Goal: Task Accomplishment & Management: Complete application form

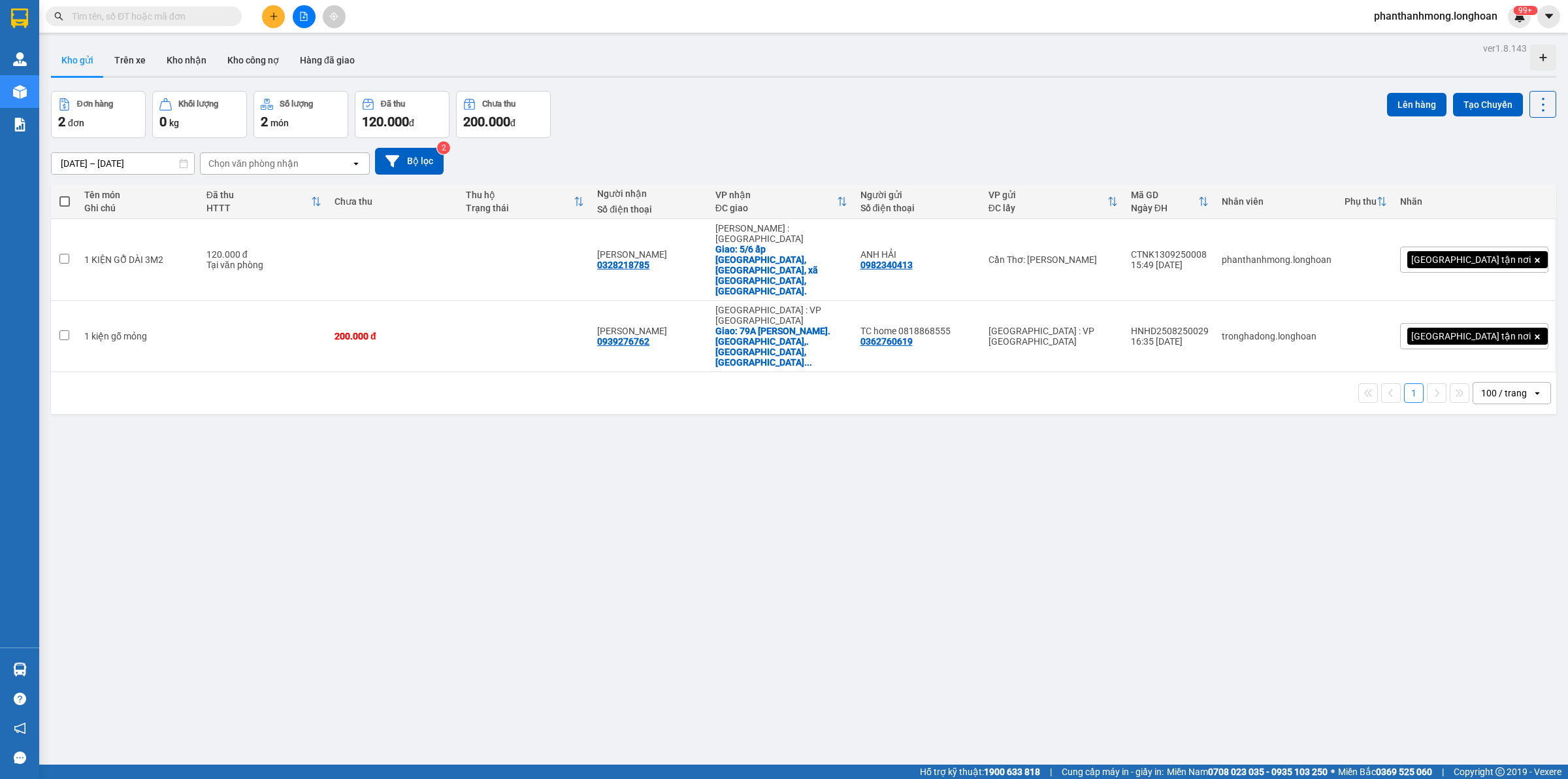
scroll to position [61, 0]
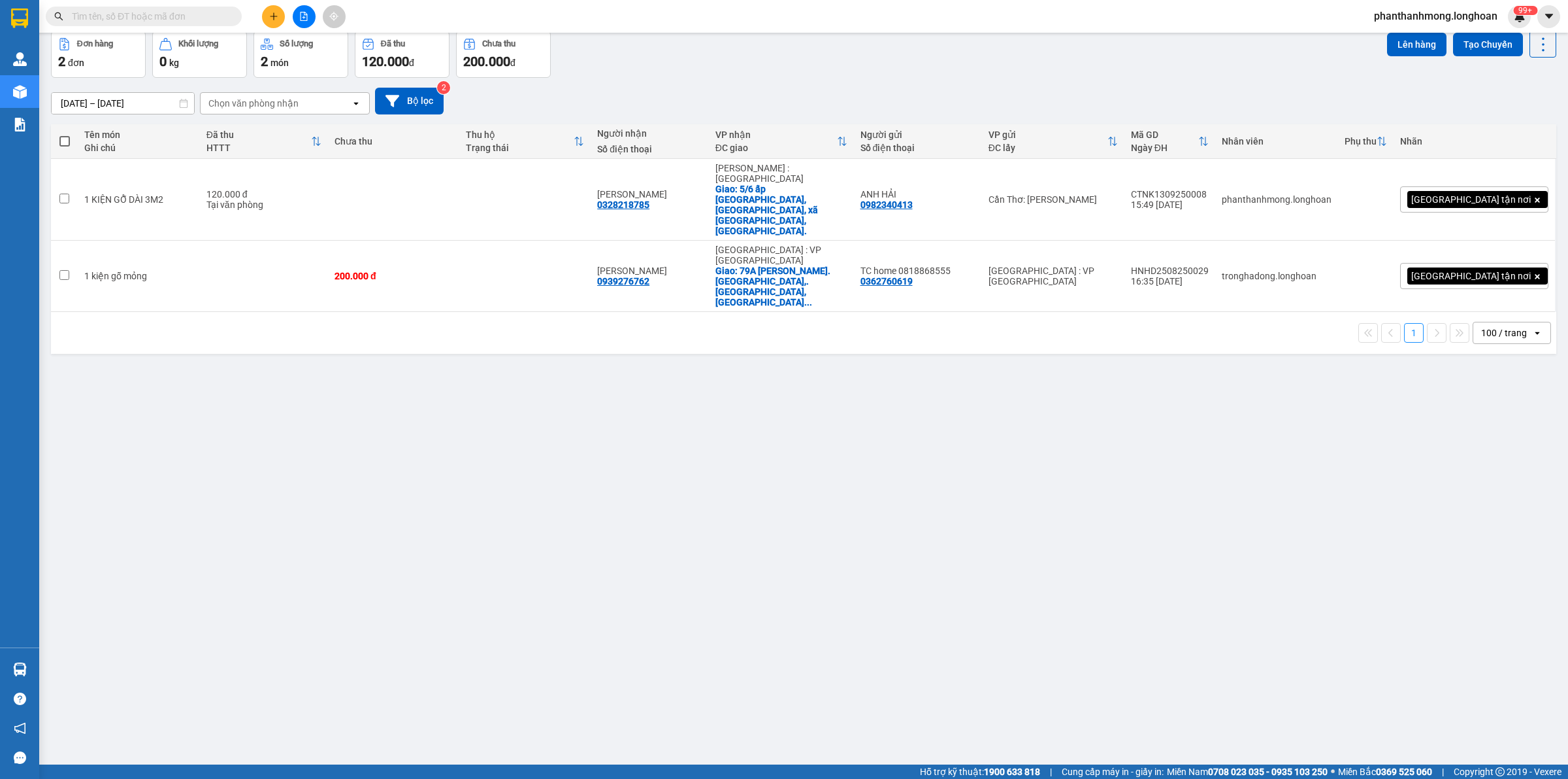
click at [113, 13] on input "text" at bounding box center [148, 16] width 154 height 14
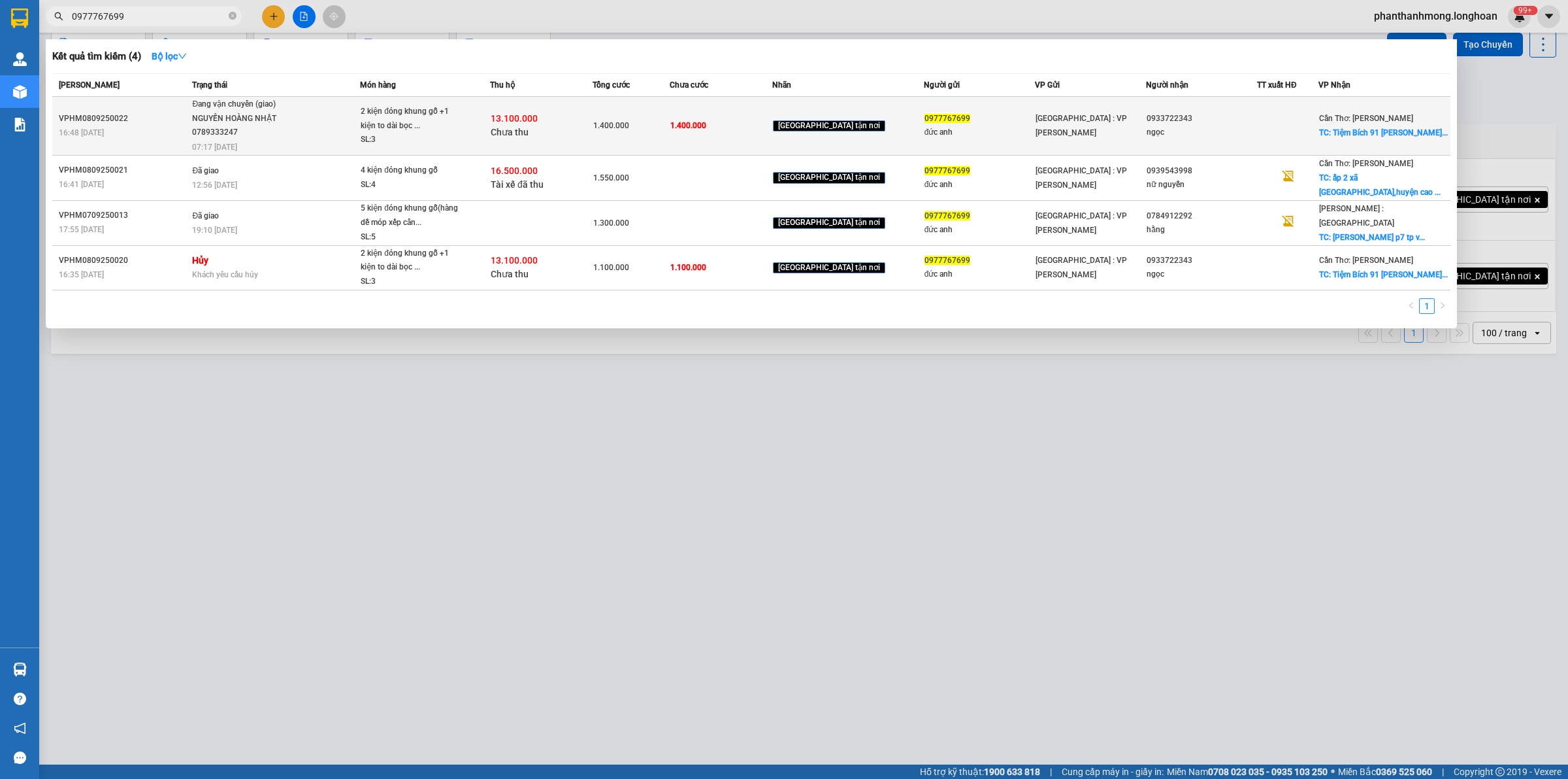
type input "0977767699"
click at [359, 135] on span "Đang vận chuyển (giao) [GEOGRAPHIC_DATA] 0789333247 07:17 [DATE]" at bounding box center [275, 124] width 167 height 55
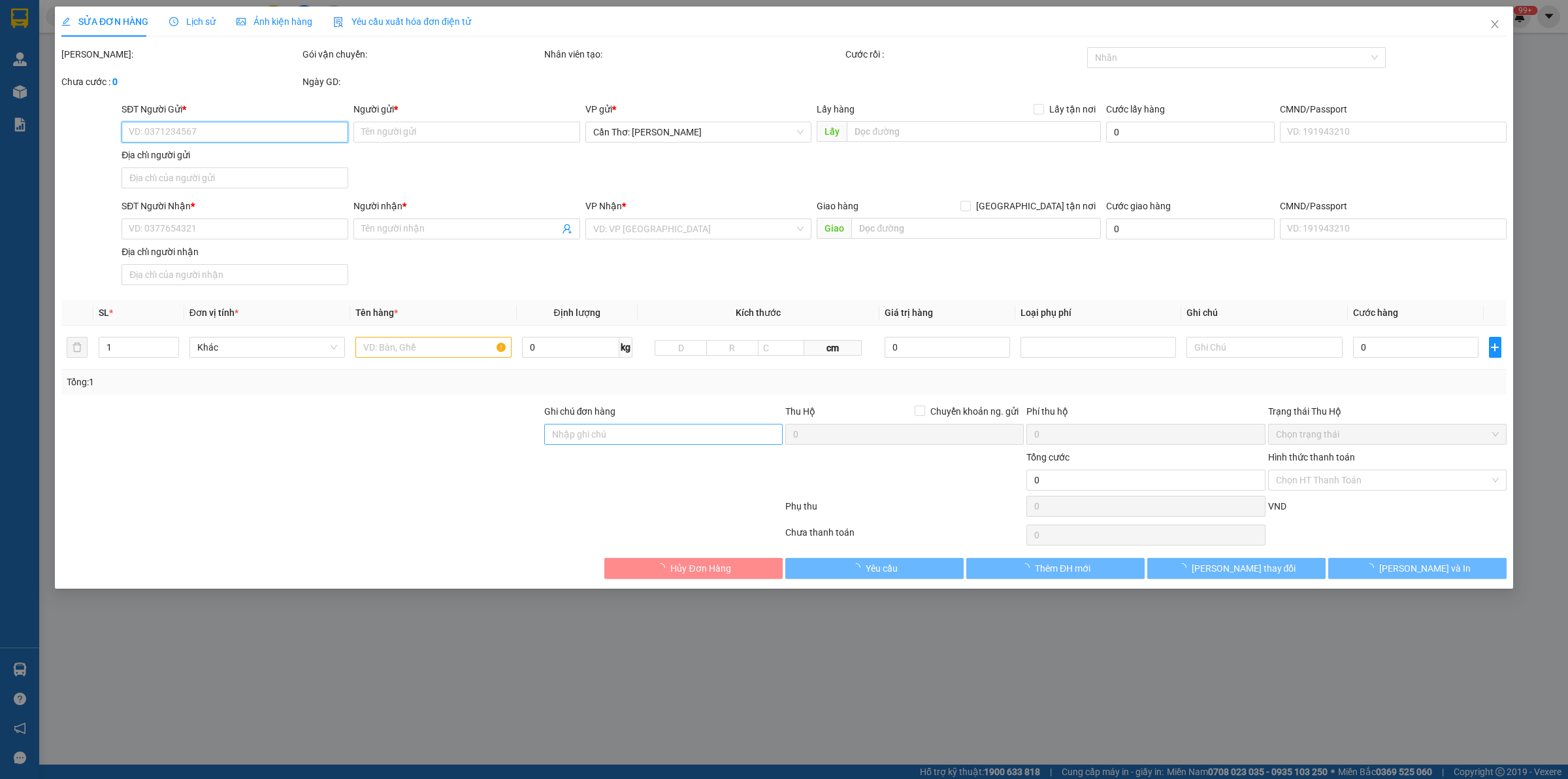
type input "0977767699"
type input "đức anh"
type input "0933722343"
type input "ngọc"
checkbox input "true"
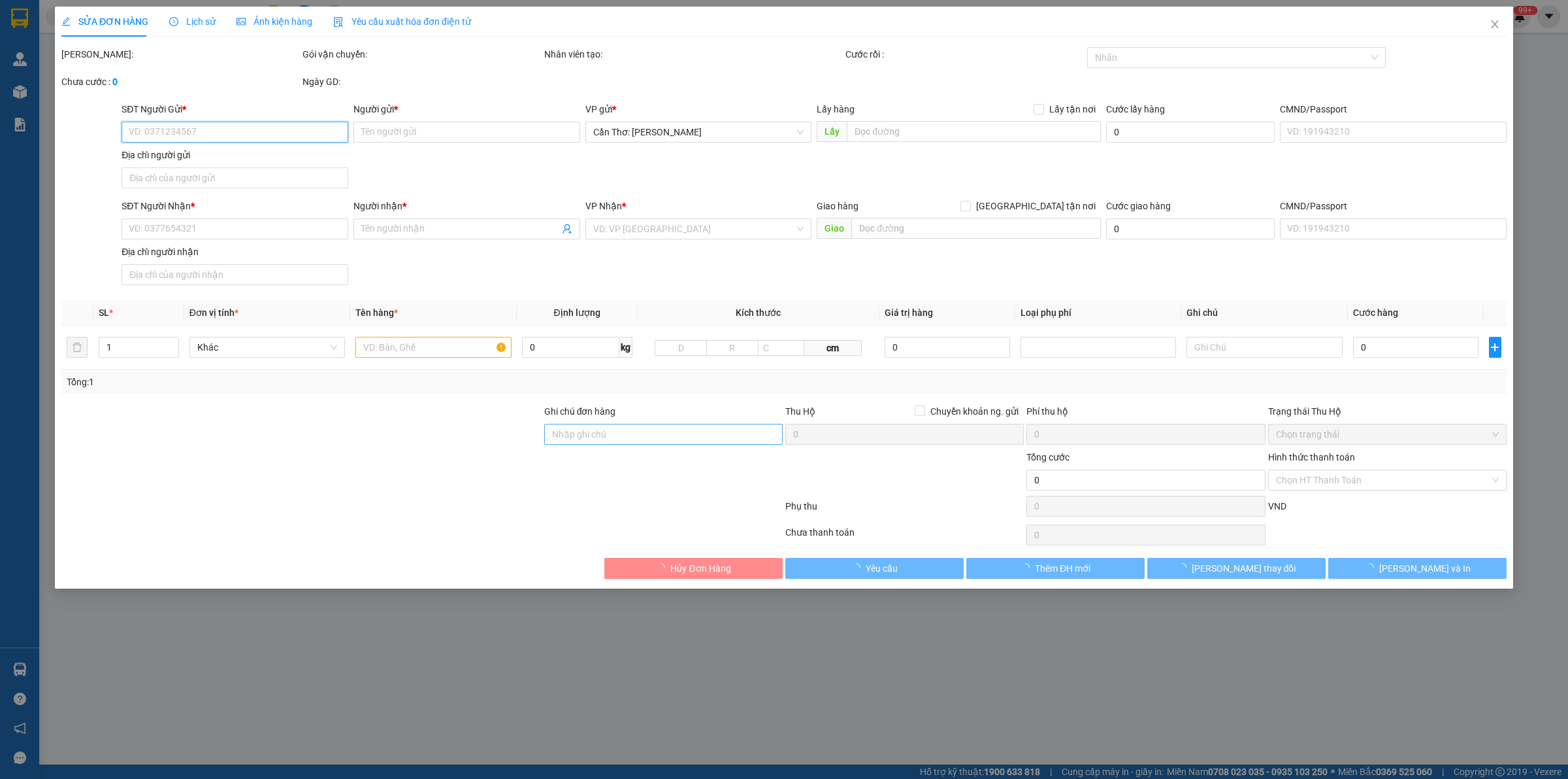
type input "Tiệm Bích 91 [PERSON_NAME][GEOGRAPHIC_DATA] . [GEOGRAPHIC_DATA],[GEOGRAPHIC_DAT…"
type input "nhận nguyên kiện,giao nguyên kiện,bể vỡ k đền"
type input "1.400.000"
type input "300.000"
type input "1.400.000"
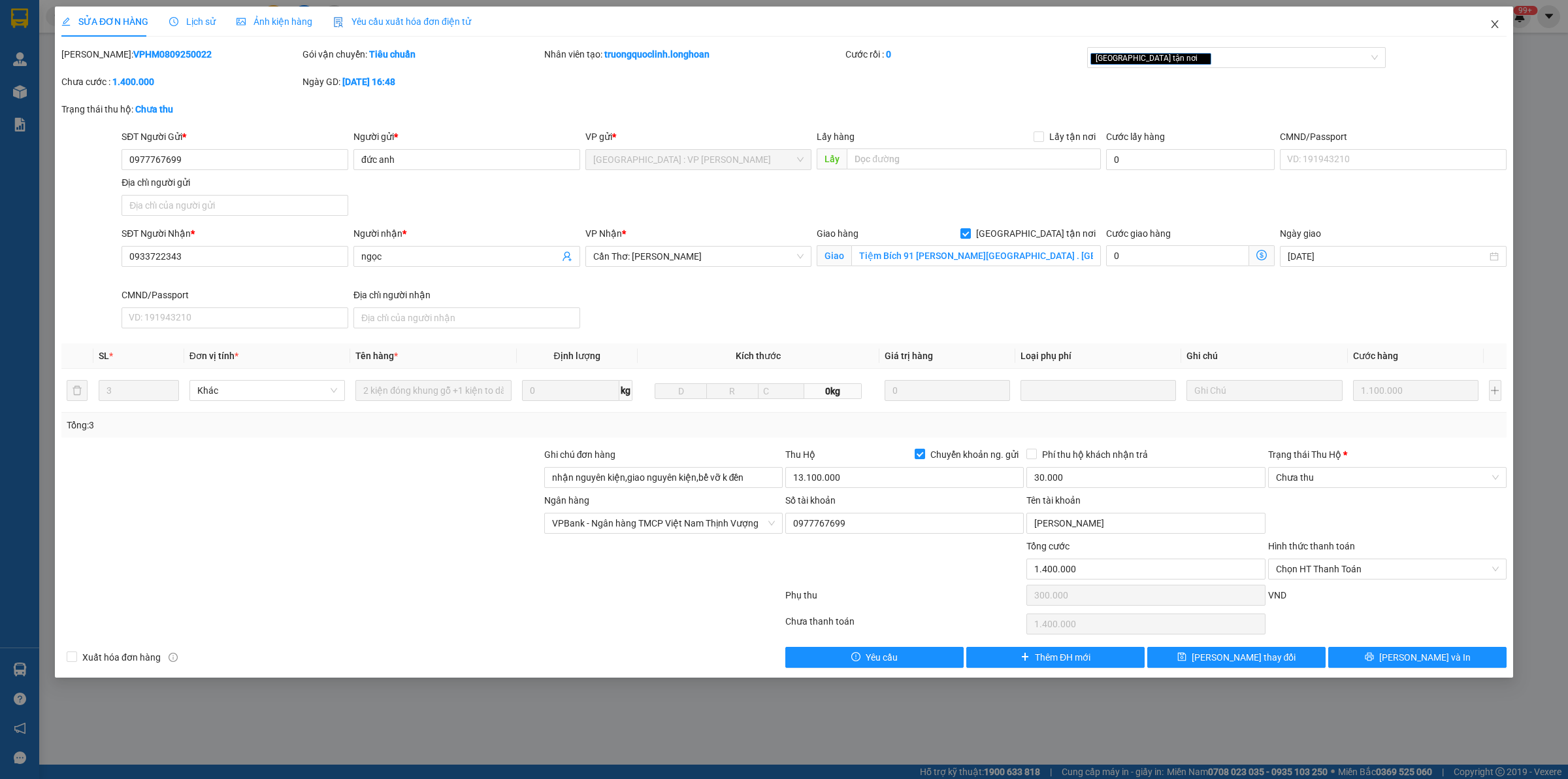
click at [1494, 31] on span "Close" at bounding box center [1495, 25] width 37 height 37
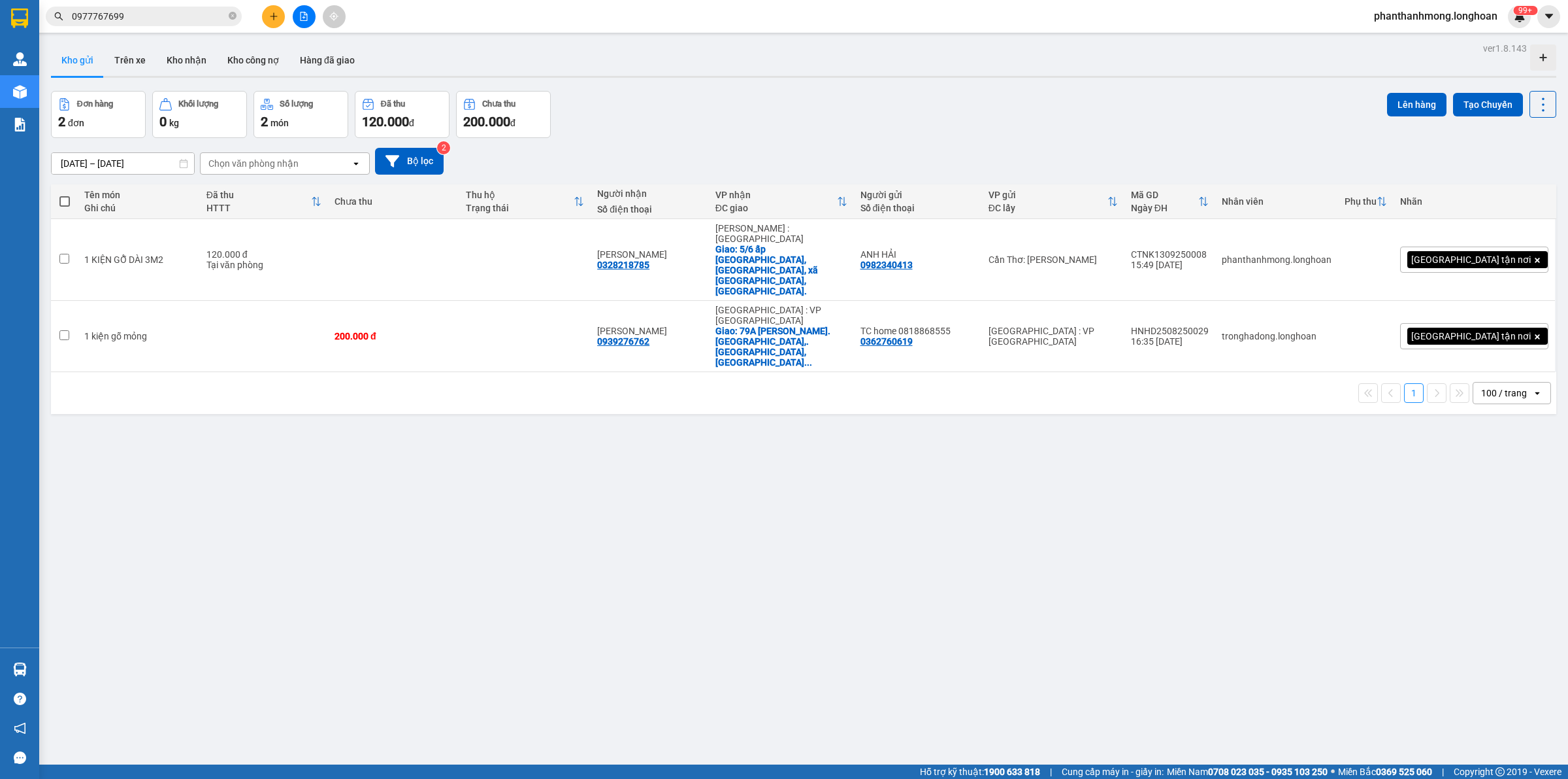
click at [196, 13] on input "0977767699" at bounding box center [148, 16] width 154 height 14
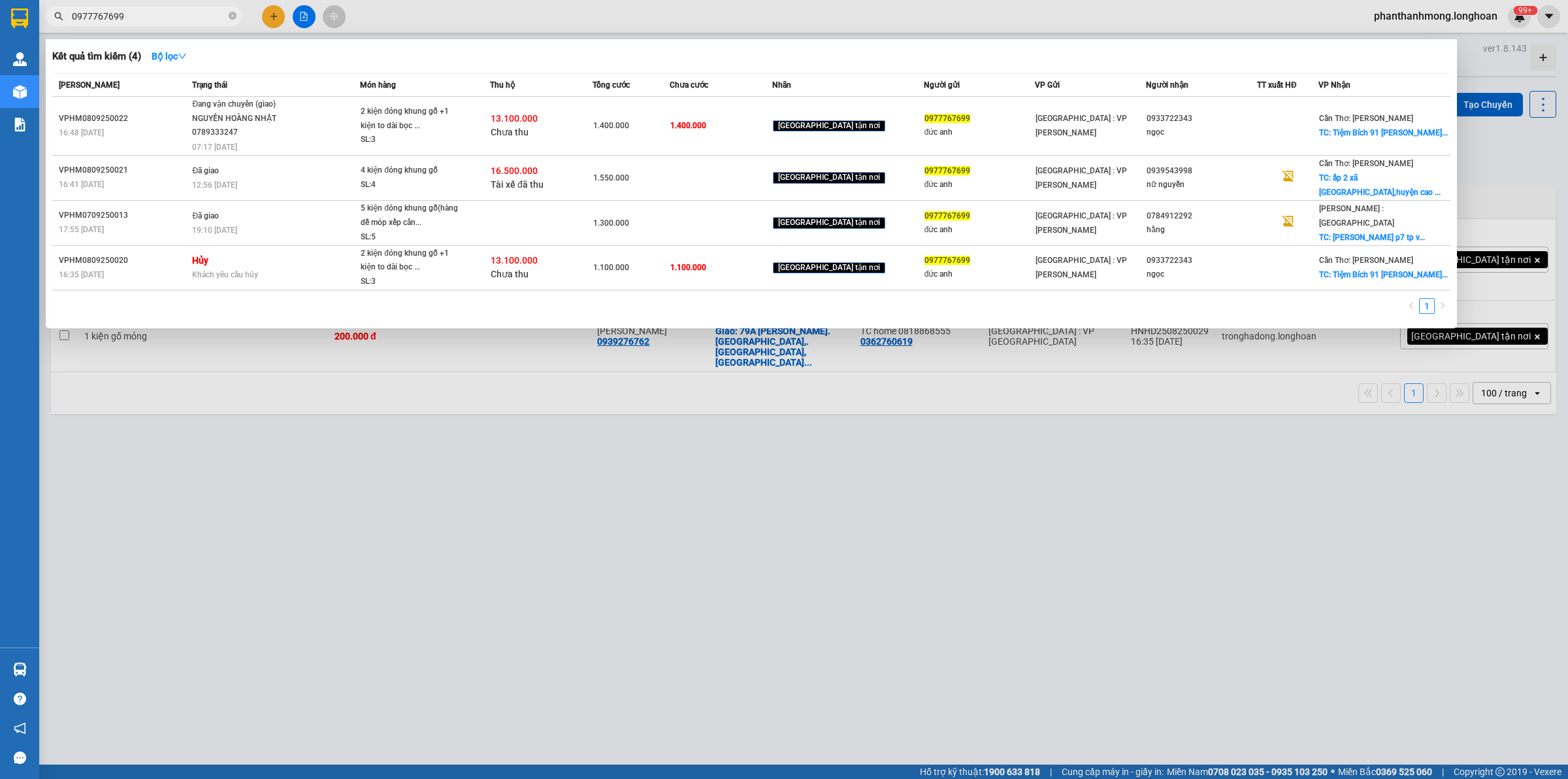
click at [196, 13] on input "0977767699" at bounding box center [148, 16] width 154 height 14
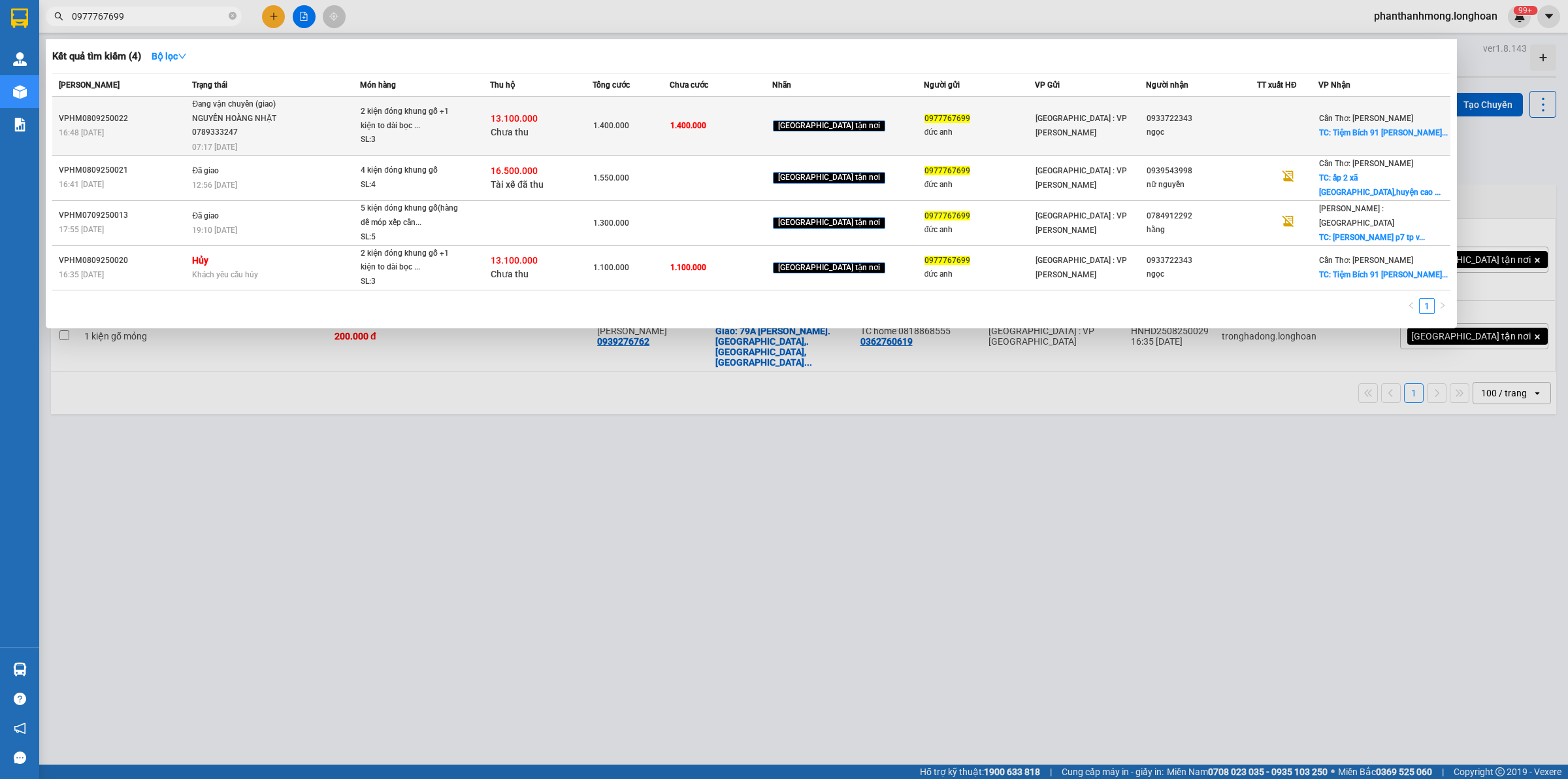
click at [749, 145] on td "1.400.000" at bounding box center [720, 125] width 102 height 59
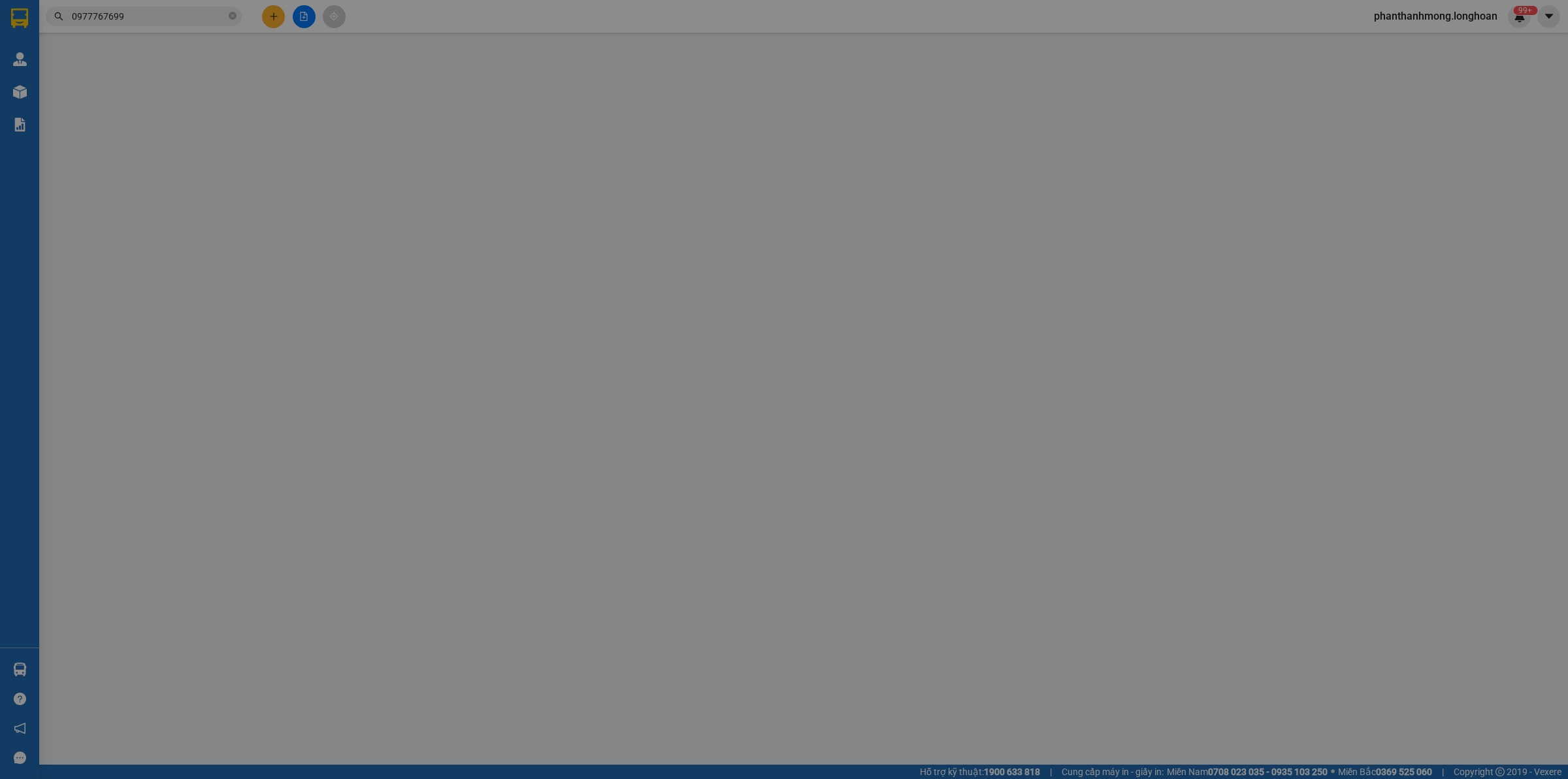
type input "0977767699"
type input "đức anh"
type input "0933722343"
type input "ngọc"
checkbox input "true"
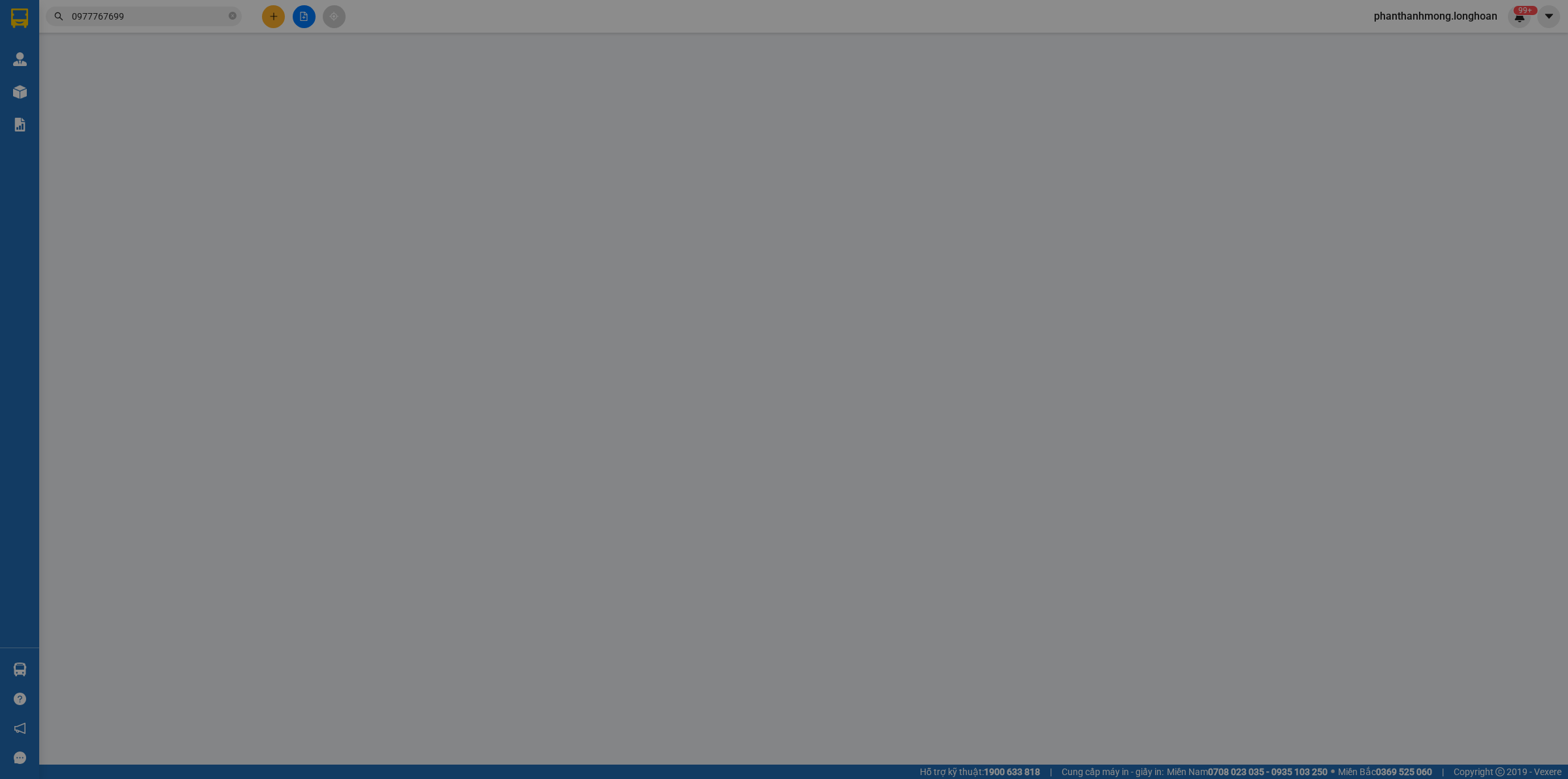
type input "Tiệm Bích 91 [PERSON_NAME][GEOGRAPHIC_DATA] . [GEOGRAPHIC_DATA],[GEOGRAPHIC_DAT…"
type input "nhận nguyên kiện,giao nguyên kiện,bể vỡ k đền"
type input "1.400.000"
type input "300.000"
type input "1.400.000"
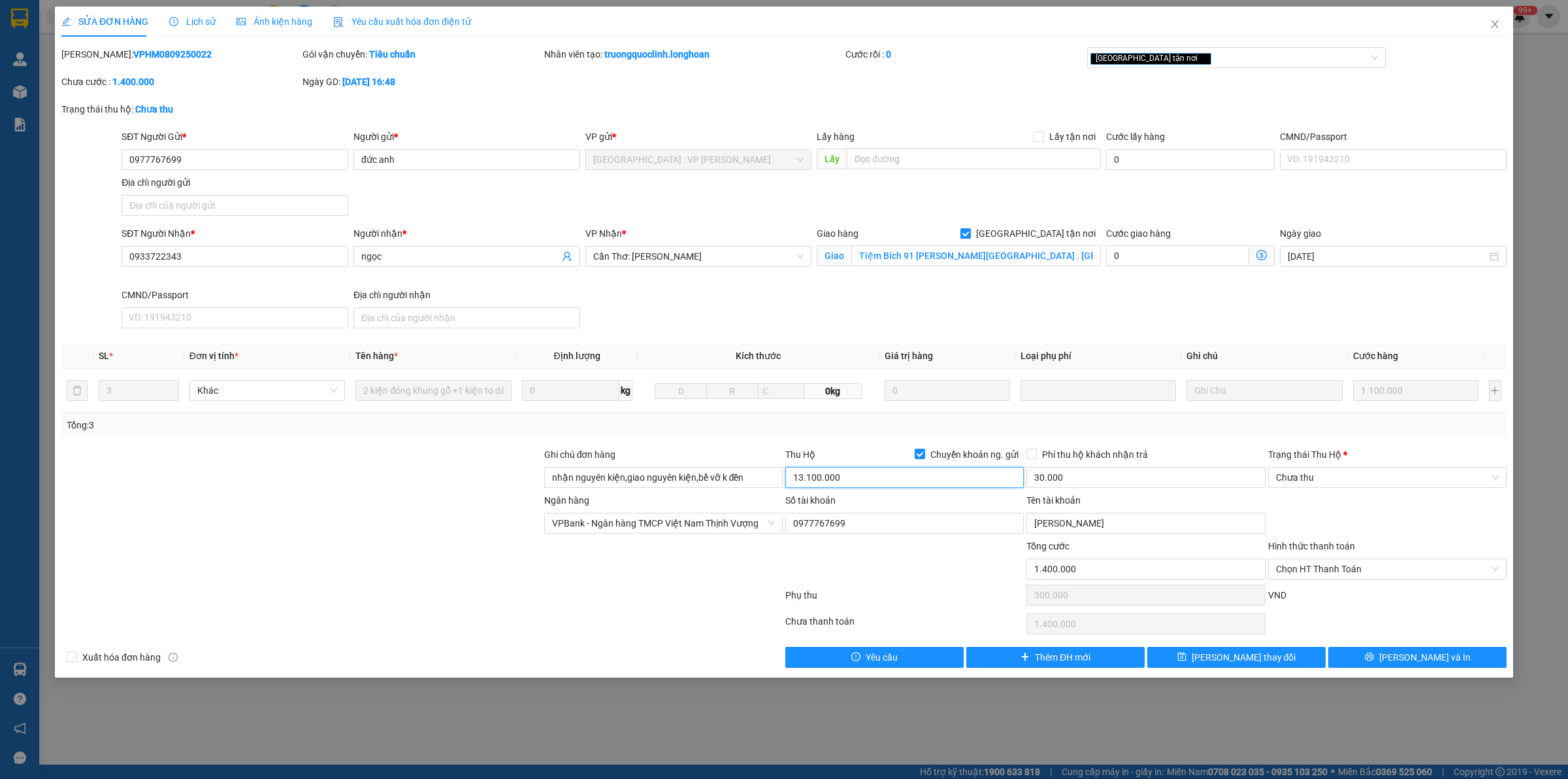
click at [846, 479] on input "13.100.000" at bounding box center [905, 477] width 238 height 21
type input "5.600.000"
click at [1442, 656] on span "[PERSON_NAME] và In" at bounding box center [1425, 657] width 91 height 14
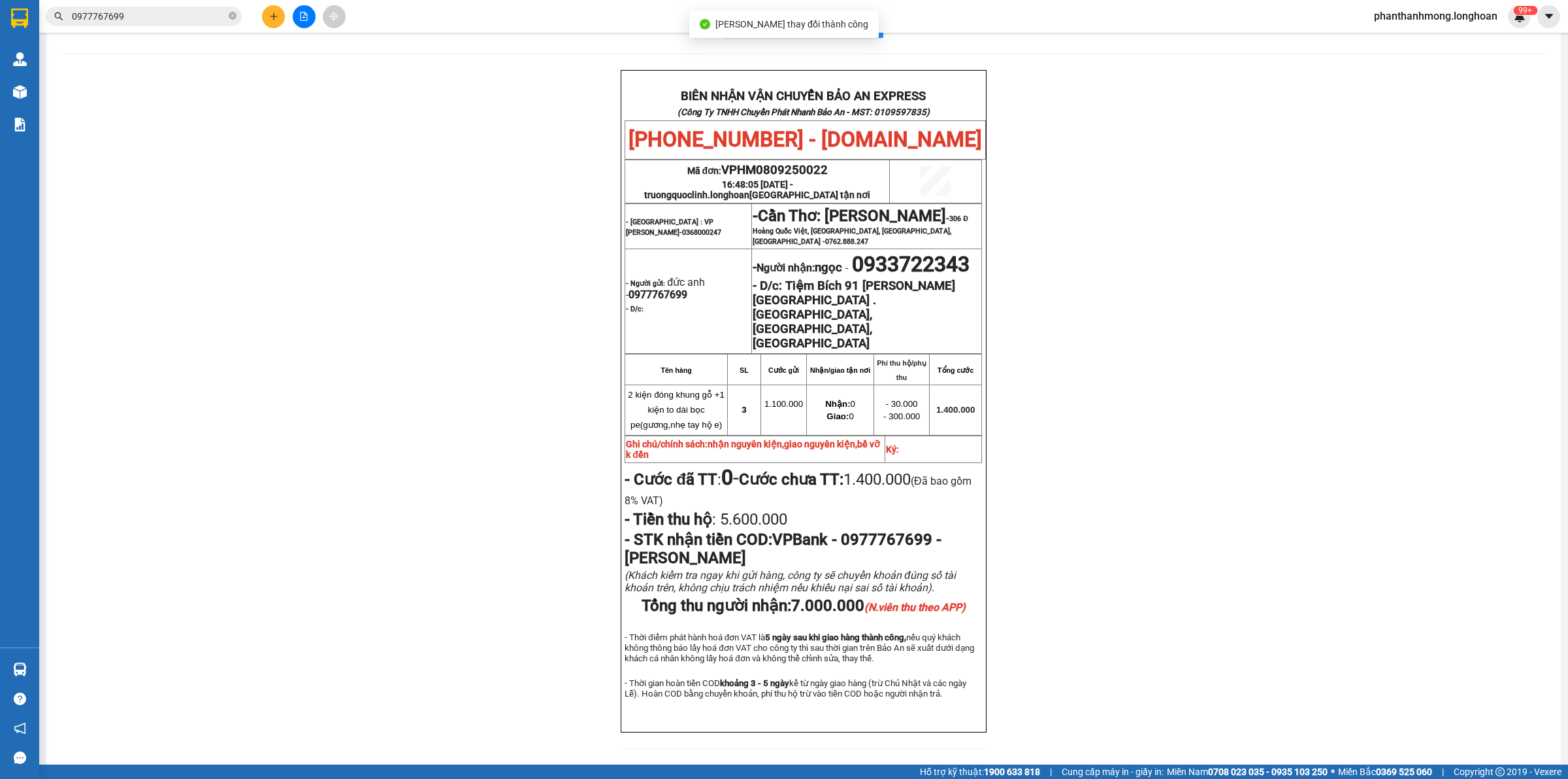
scroll to position [46, 0]
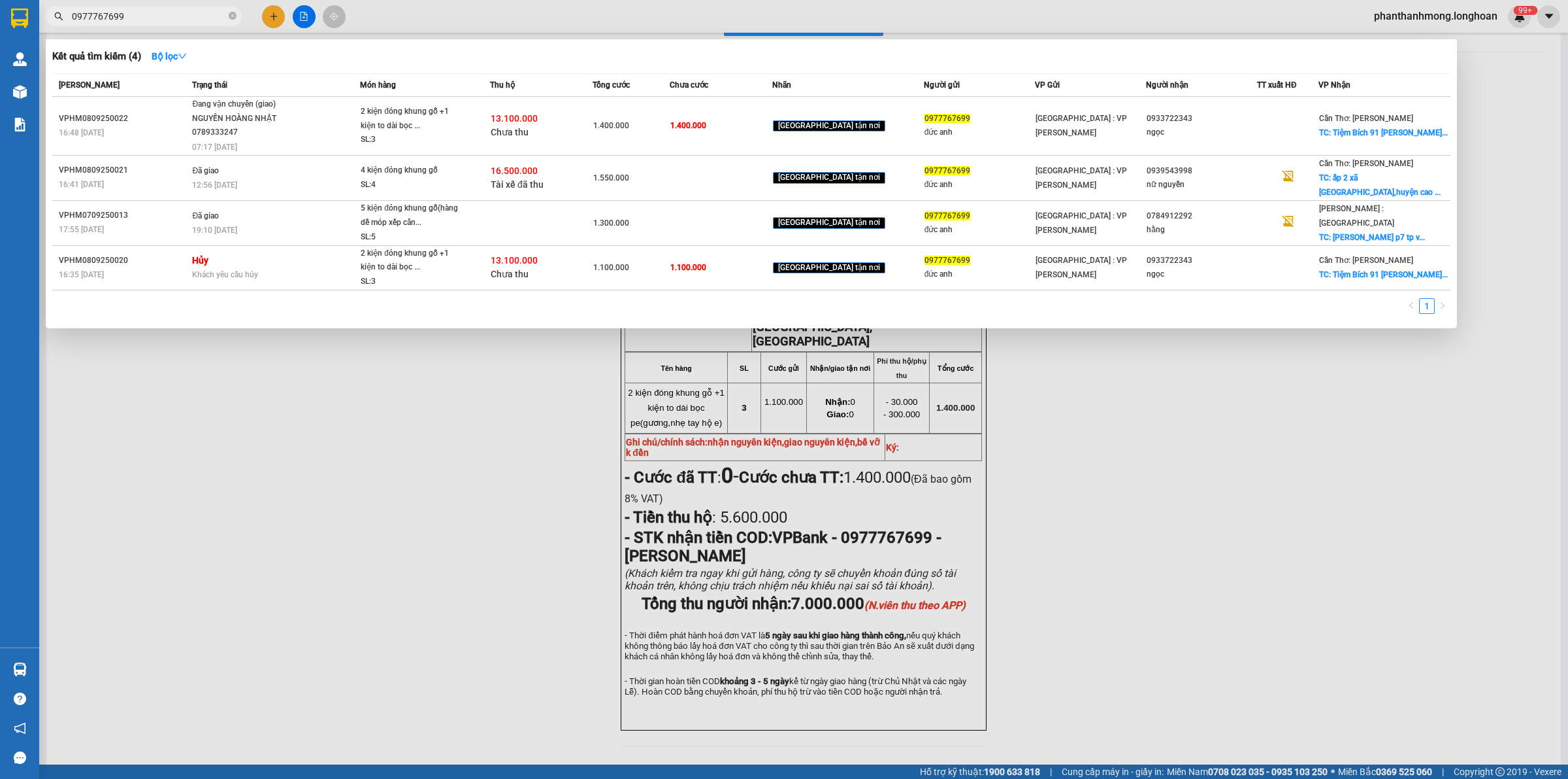
click at [146, 17] on input "0977767699" at bounding box center [148, 16] width 154 height 14
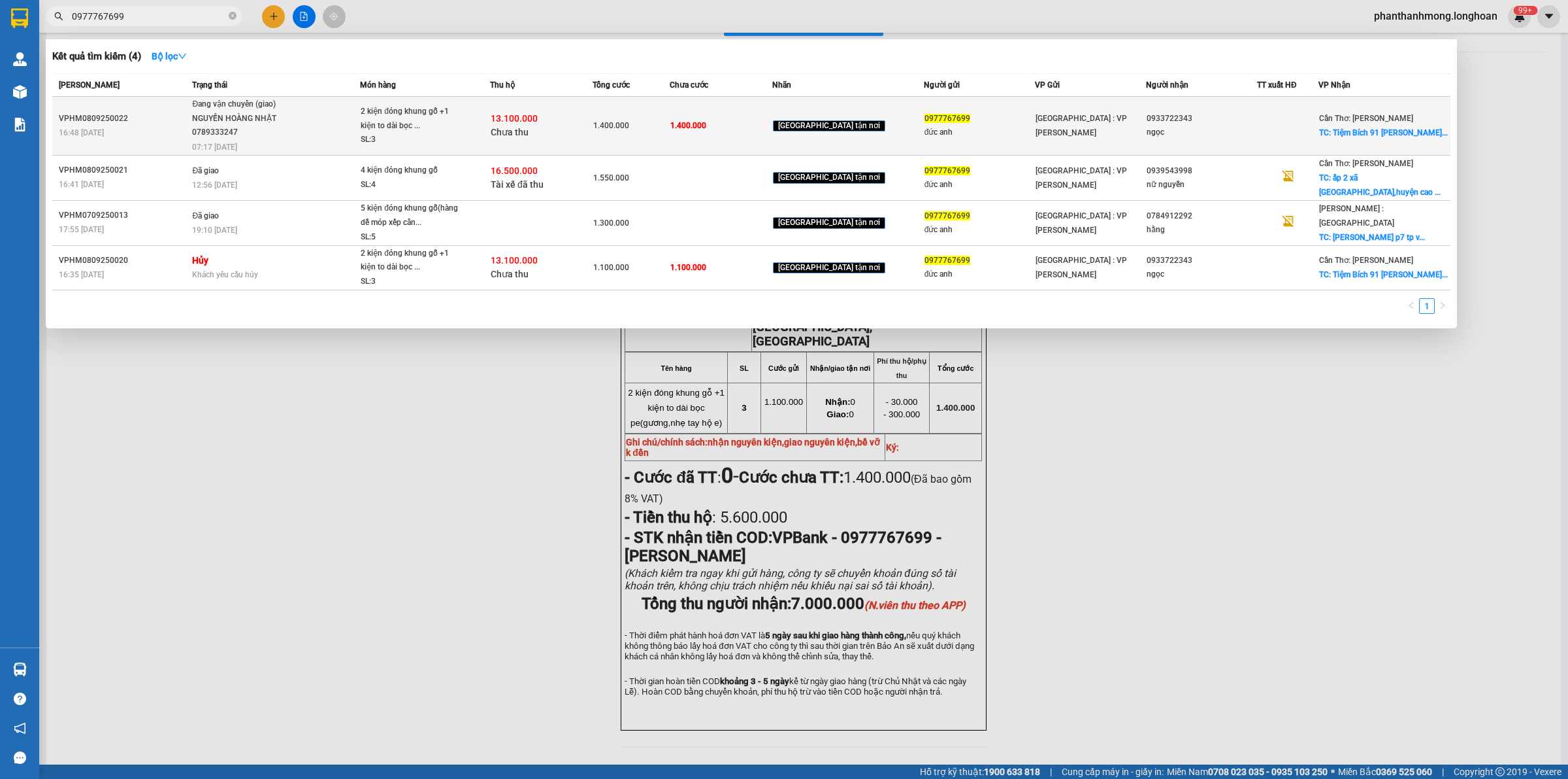
click at [359, 109] on span "Đang vận chuyển (giao) [GEOGRAPHIC_DATA] 0789333247 07:17 [DATE]" at bounding box center [275, 124] width 167 height 55
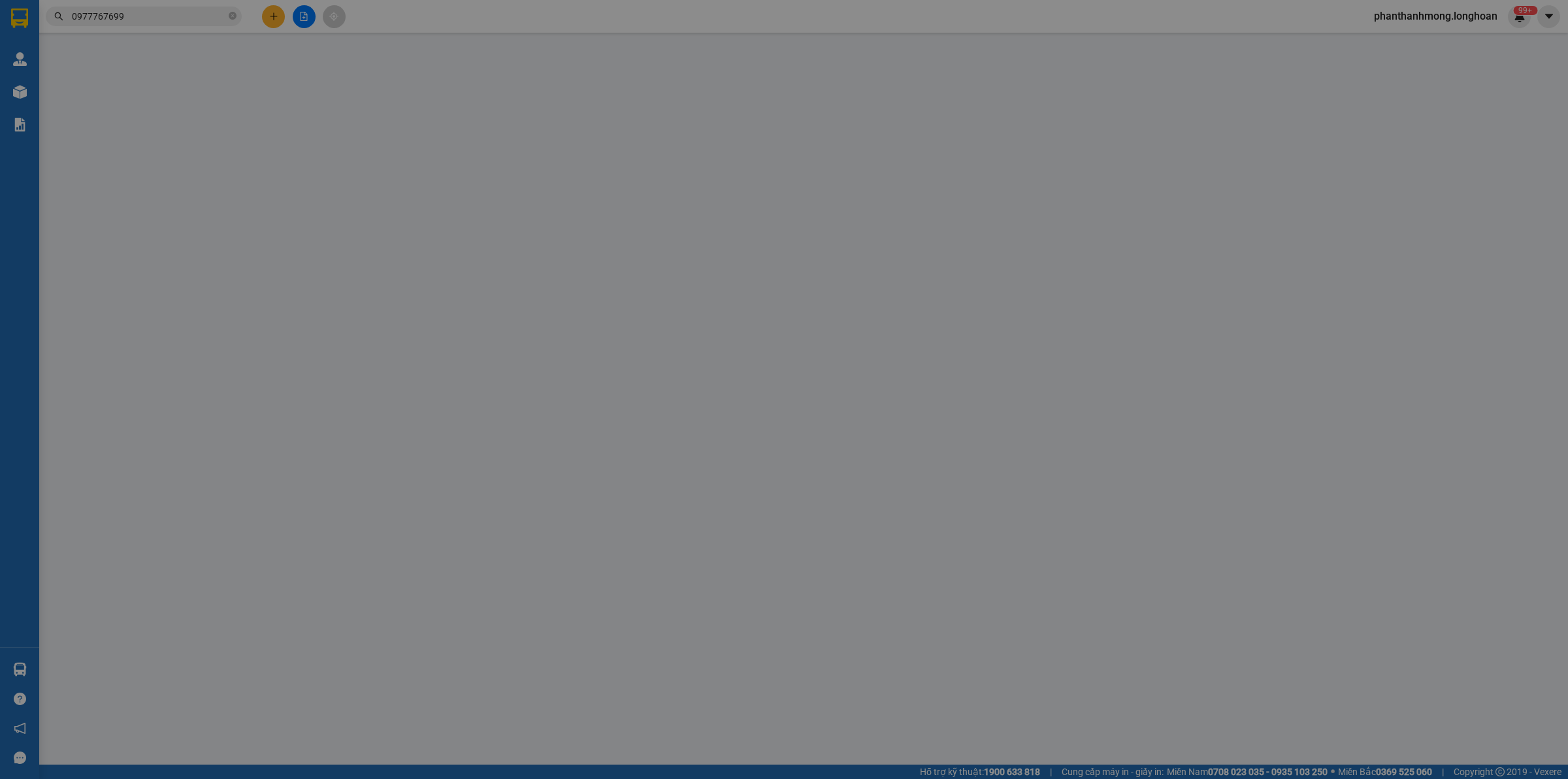
type input "0977767699"
type input "đức anh"
type input "0933722343"
type input "ngọc"
checkbox input "true"
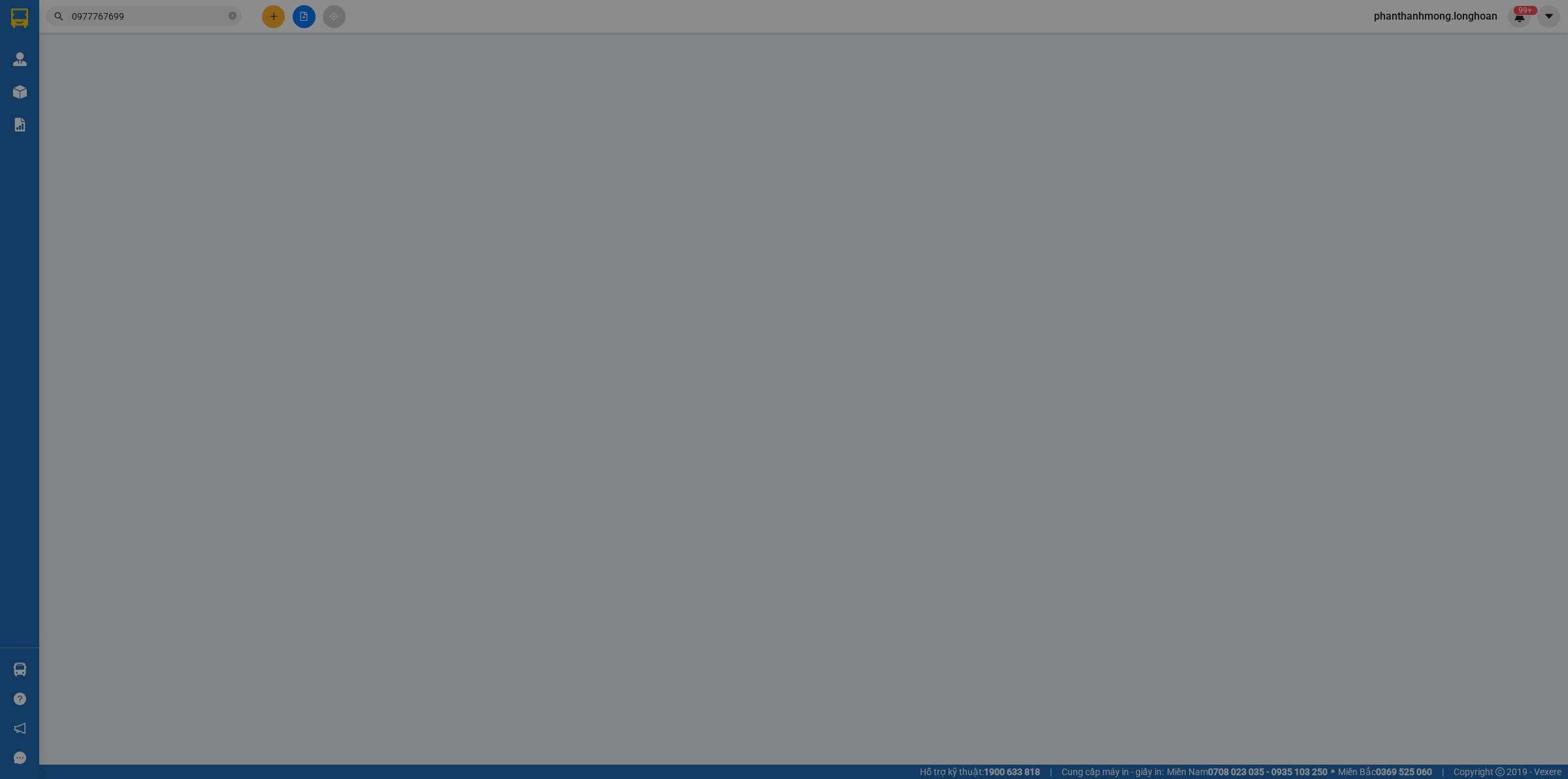
type input "Tiệm Bích 91 [PERSON_NAME][GEOGRAPHIC_DATA] . [GEOGRAPHIC_DATA],[GEOGRAPHIC_DAT…"
type input "nhận nguyên kiện,giao nguyên kiện,bể vỡ k đền"
type input "1.400.000"
type input "300.000"
type input "1.400.000"
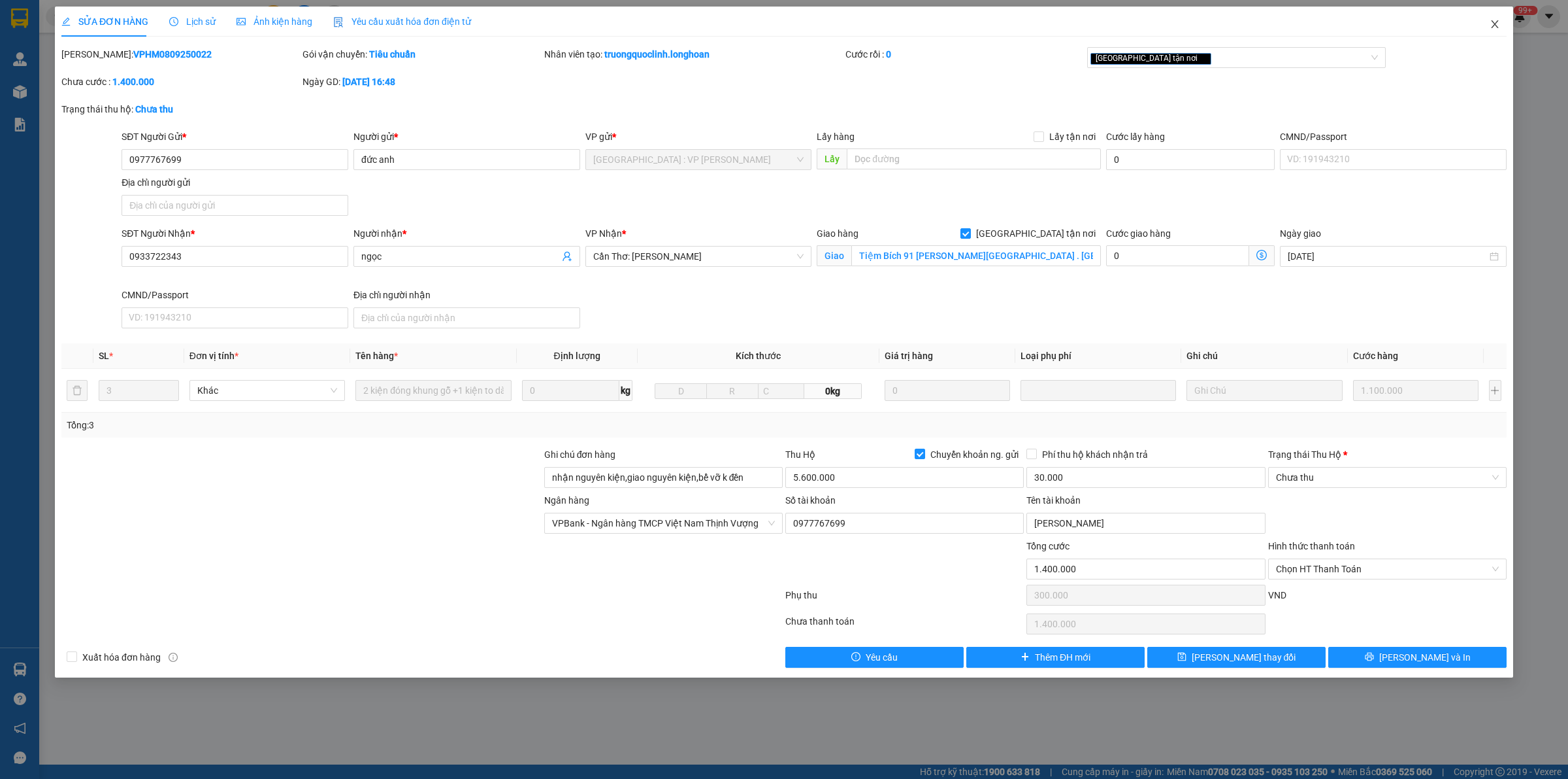
click at [1497, 20] on icon "close" at bounding box center [1495, 24] width 11 height 11
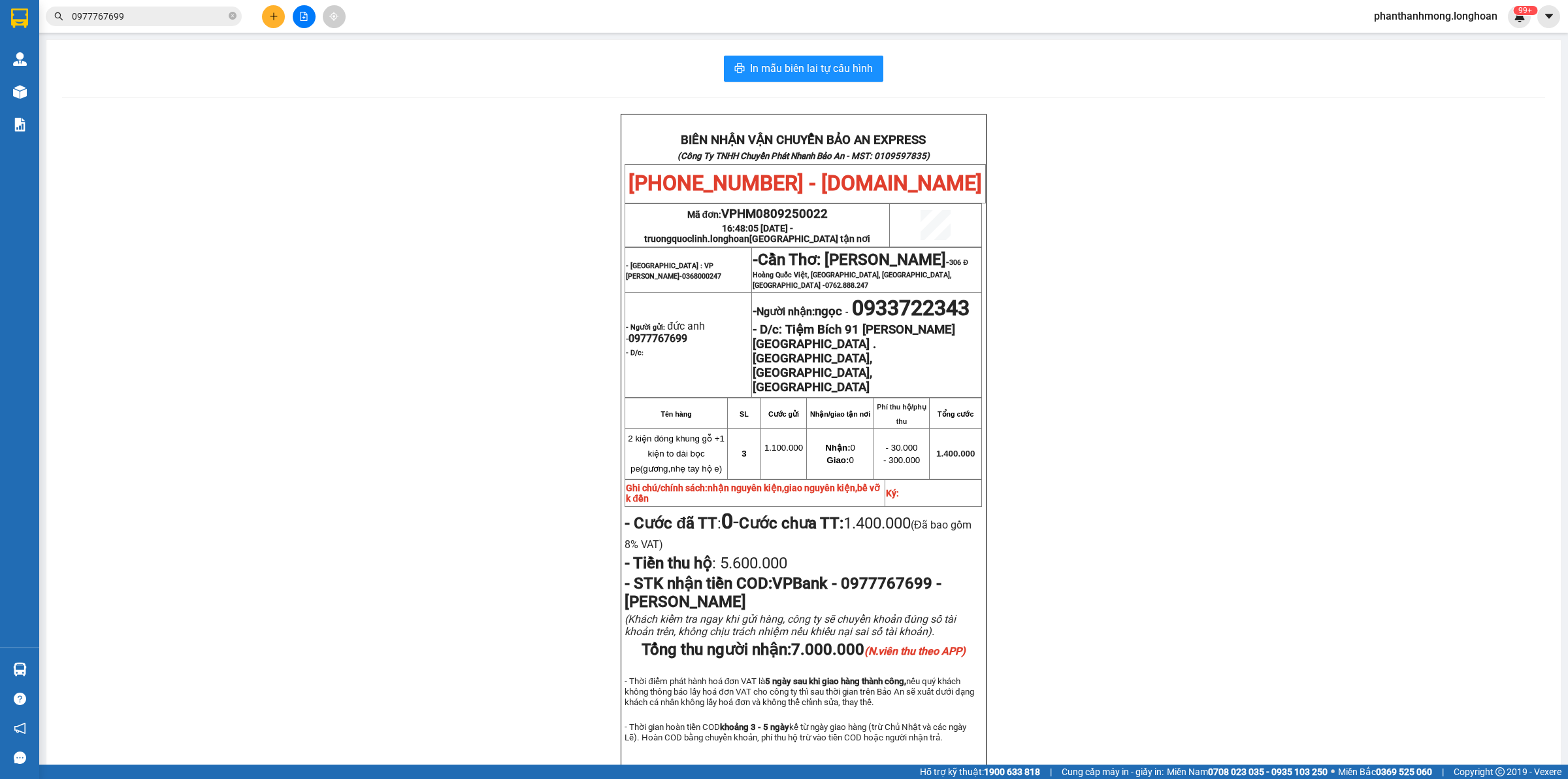
click at [165, 4] on div "Kết quả tìm kiếm ( 4 ) Bộ lọc Mã ĐH Trạng thái Món hàng Thu hộ Tổng cước Chưa c…" at bounding box center [784, 16] width 1568 height 33
click at [167, 12] on input "0977767699" at bounding box center [148, 16] width 154 height 14
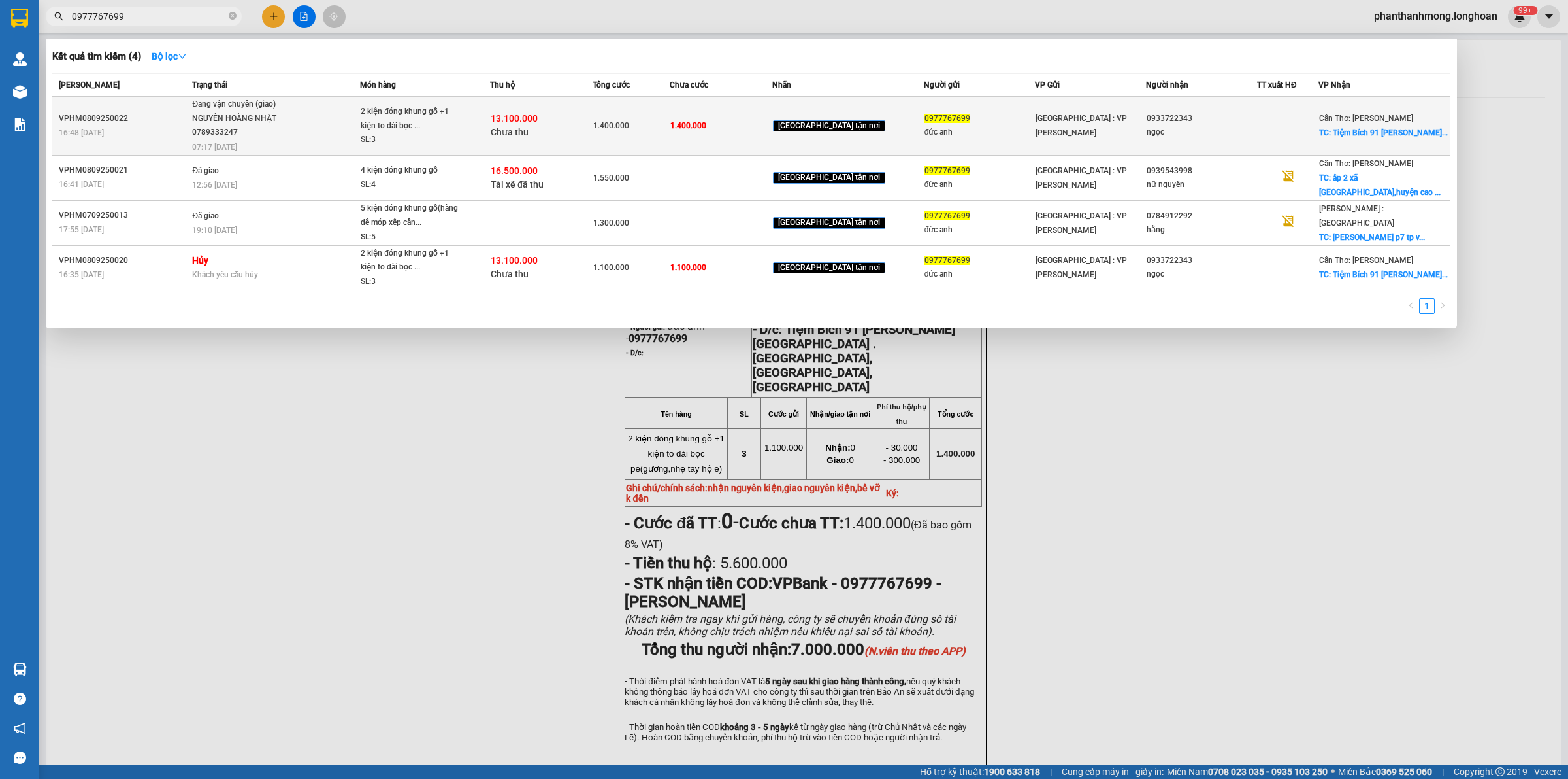
click at [429, 117] on div "2 kiện đóng khung gỗ +1 kiện to dài bọc ..." at bounding box center [409, 118] width 98 height 28
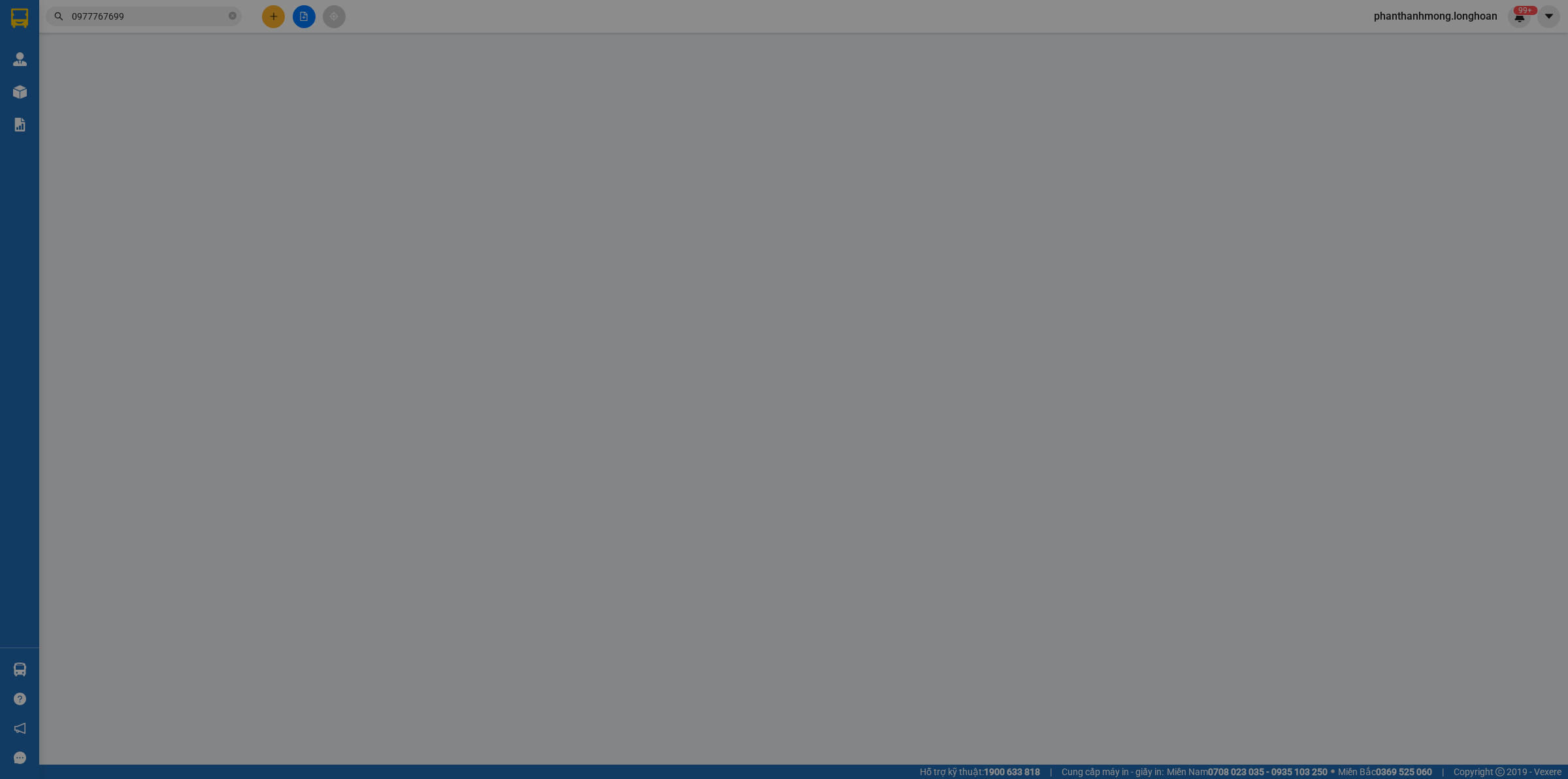
type input "0977767699"
type input "đức anh"
type input "0933722343"
type input "ngọc"
checkbox input "true"
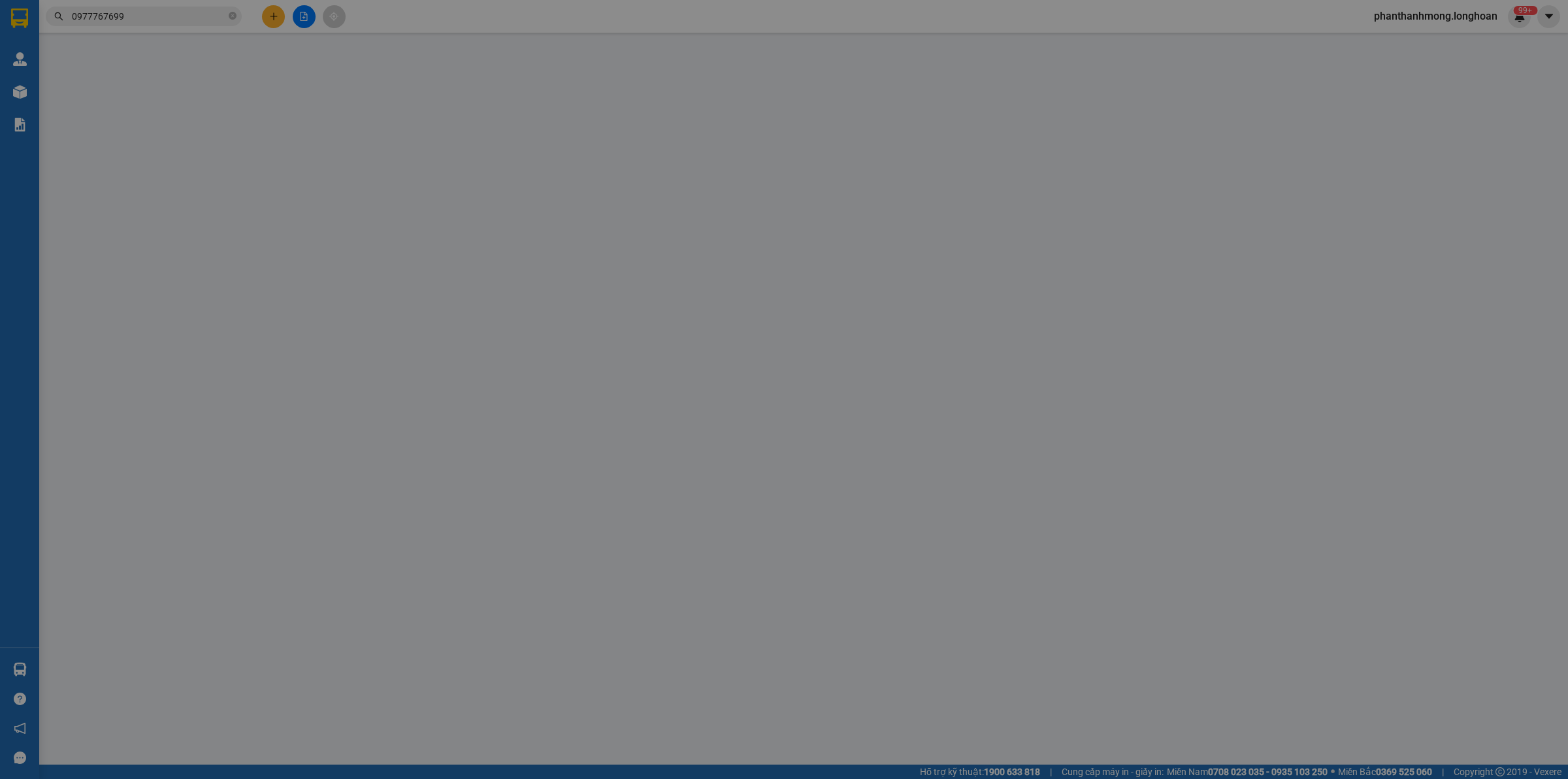
type input "Tiệm Bích 91 [PERSON_NAME][GEOGRAPHIC_DATA] . [GEOGRAPHIC_DATA],[GEOGRAPHIC_DAT…"
type input "nhận nguyên kiện,giao nguyên kiện,bể vỡ k đền"
type input "1.400.000"
type input "300.000"
type input "1.400.000"
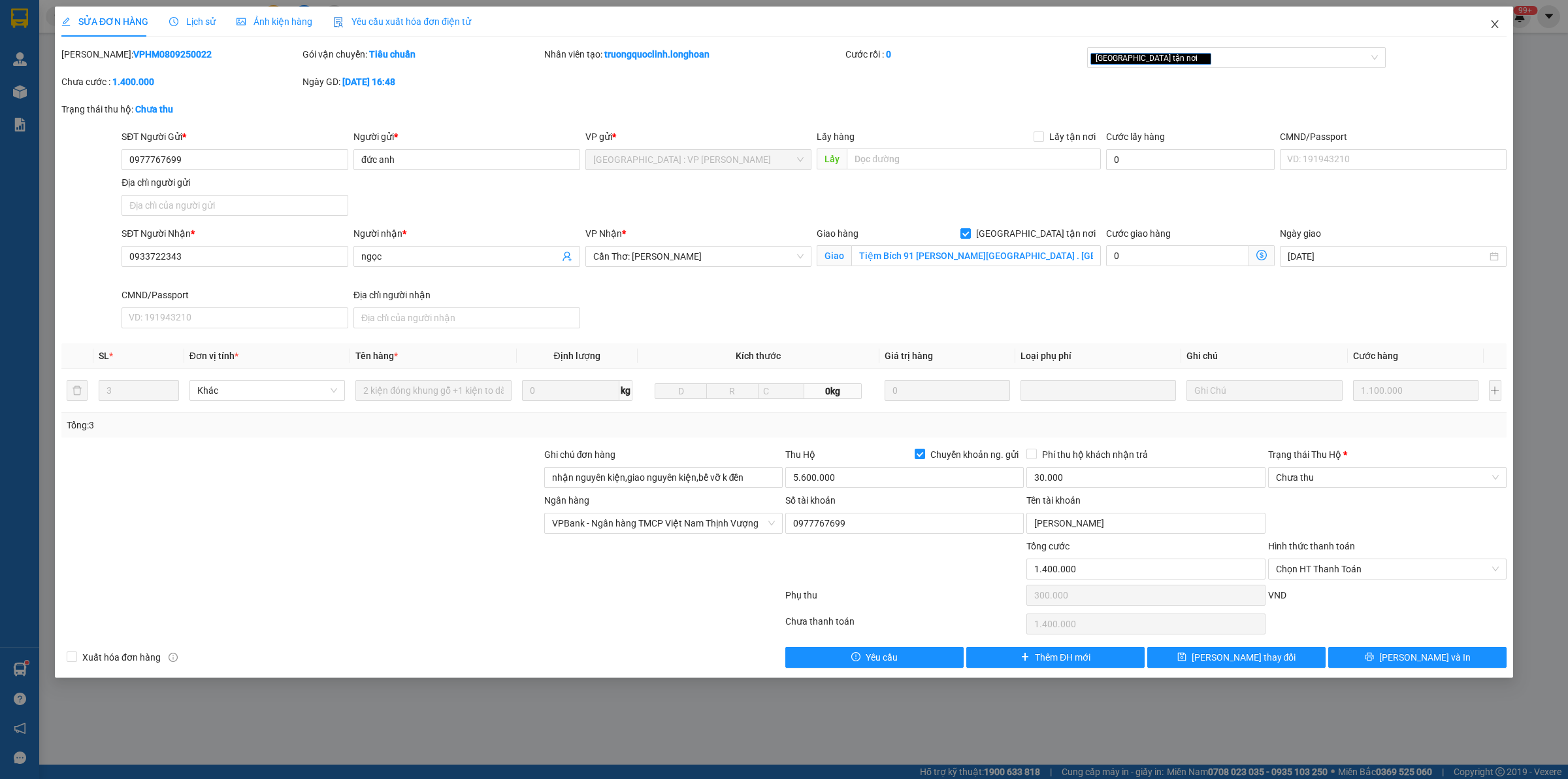
drag, startPoint x: 1495, startPoint y: 30, endPoint x: 1482, endPoint y: 34, distance: 13.6
click at [1495, 31] on span "Close" at bounding box center [1495, 25] width 37 height 37
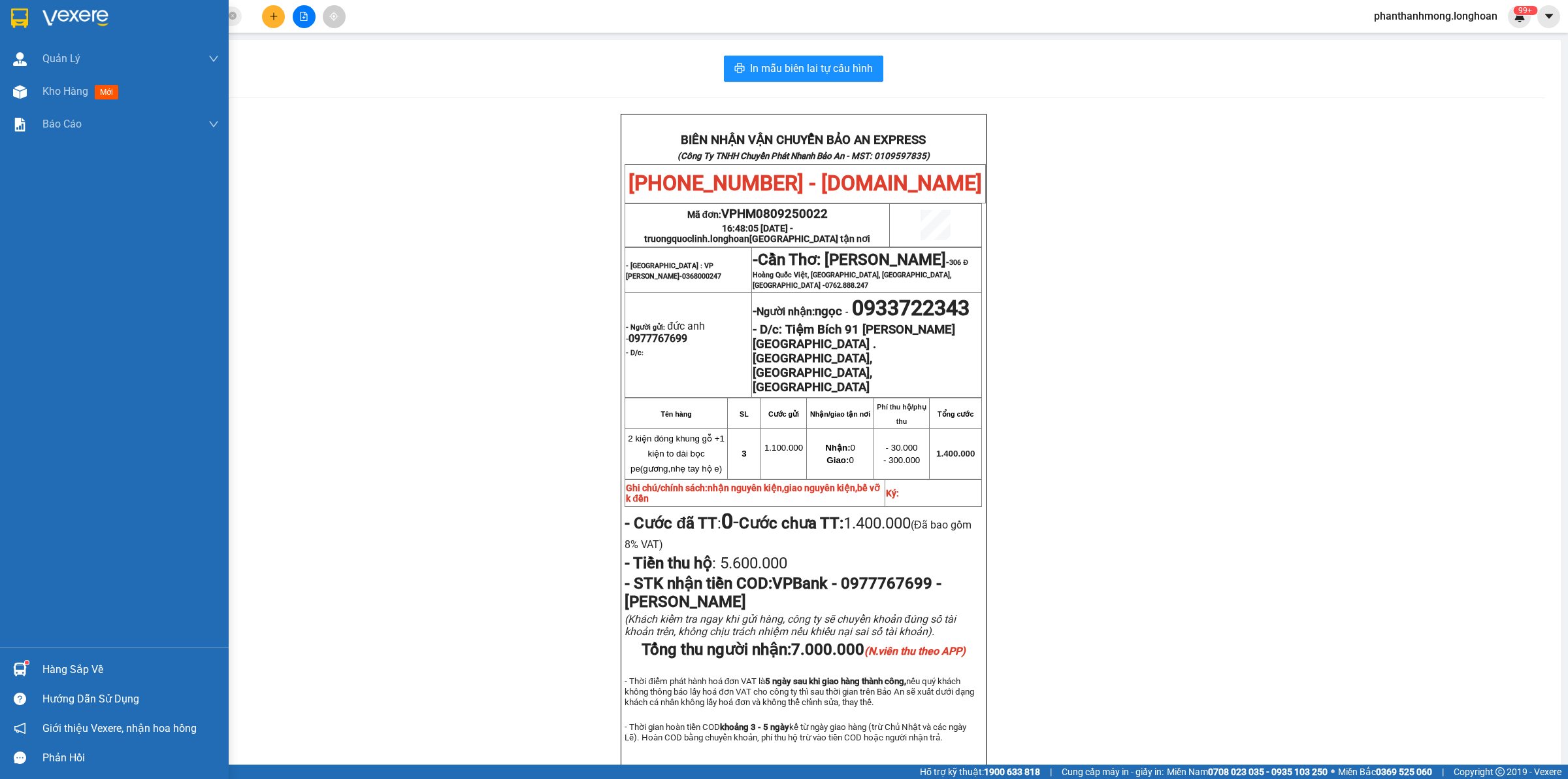
click at [24, 22] on img at bounding box center [19, 19] width 17 height 20
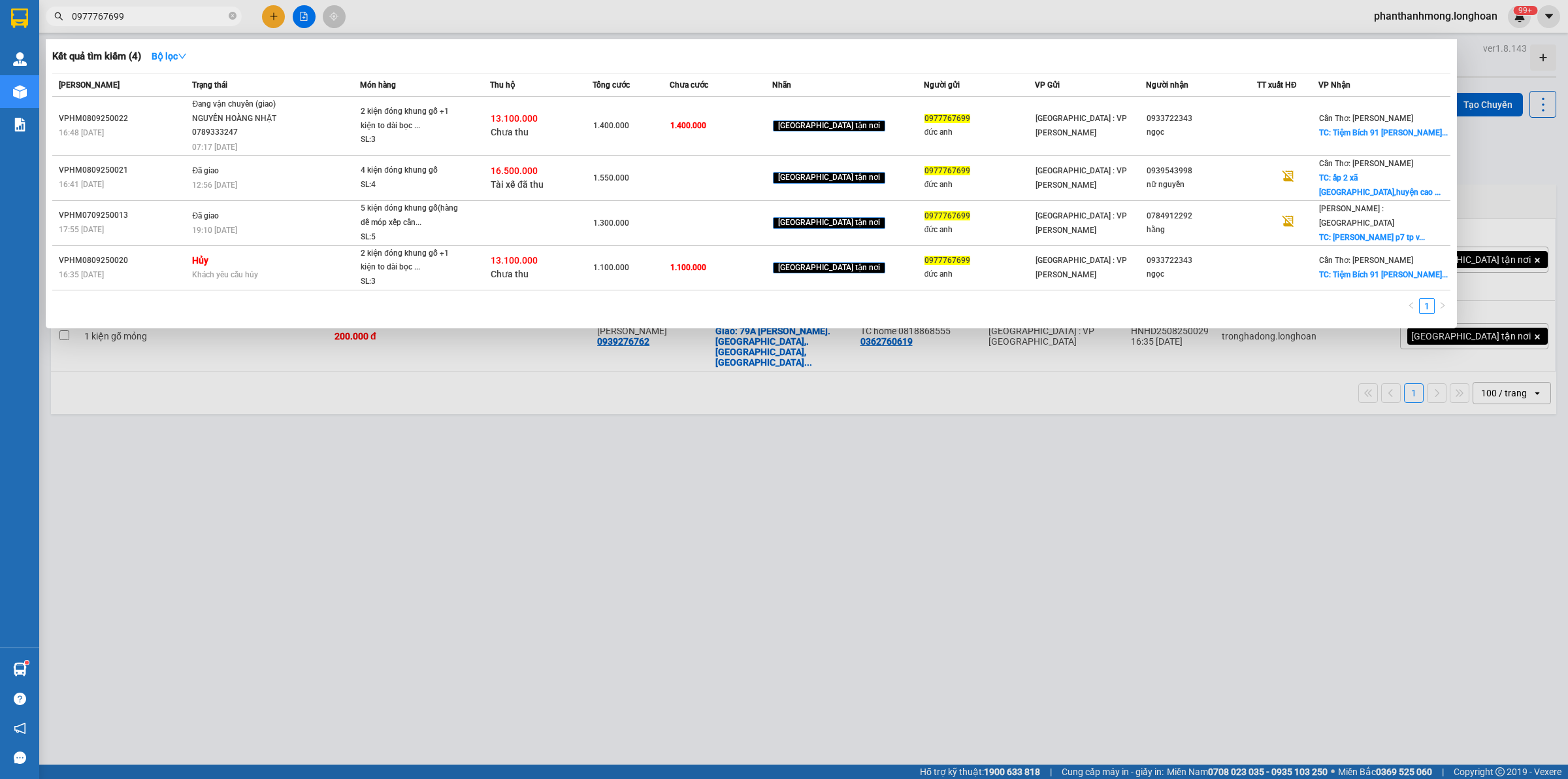
click at [226, 15] on span "0977767699" at bounding box center [143, 17] width 196 height 20
click at [230, 15] on icon "close-circle" at bounding box center [232, 16] width 8 height 8
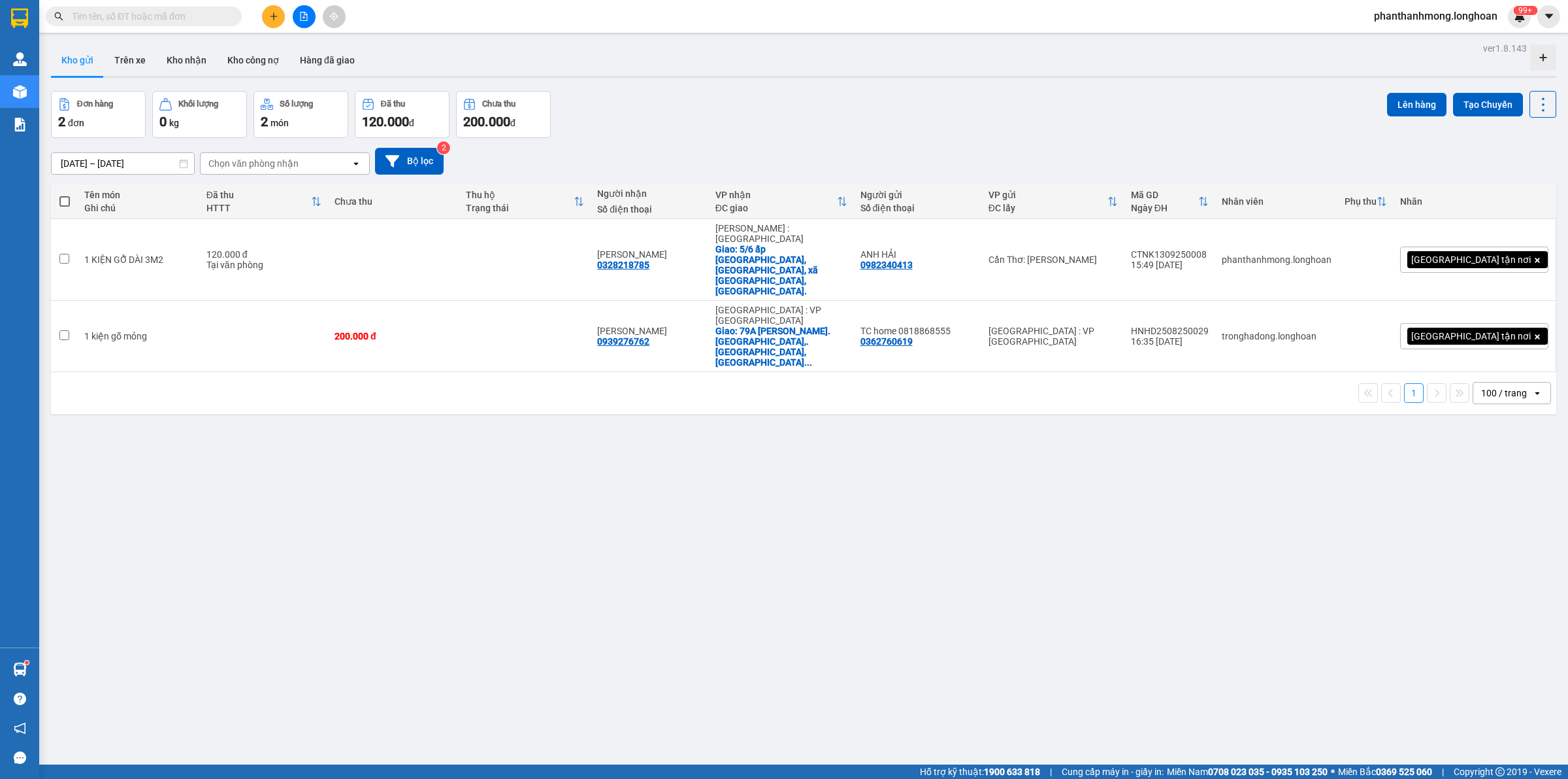
click at [156, 14] on input "text" at bounding box center [148, 16] width 154 height 14
